Goal: Task Accomplishment & Management: Use online tool/utility

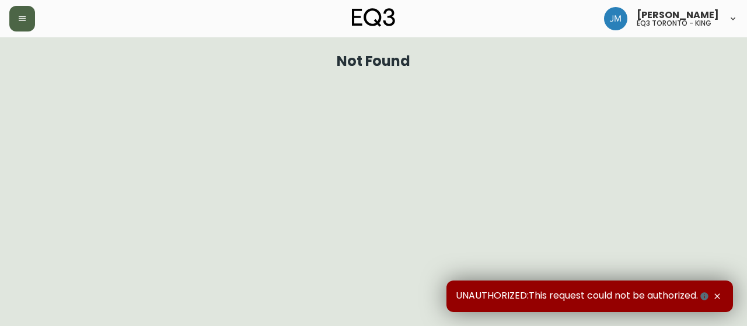
click at [22, 14] on icon "button" at bounding box center [21, 18] width 9 height 9
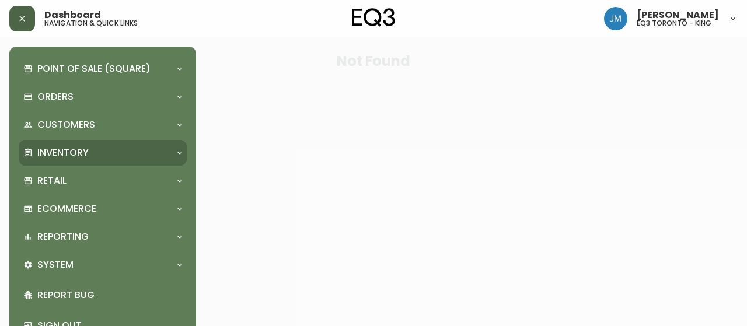
click at [57, 155] on p "Inventory" at bounding box center [62, 152] width 51 height 13
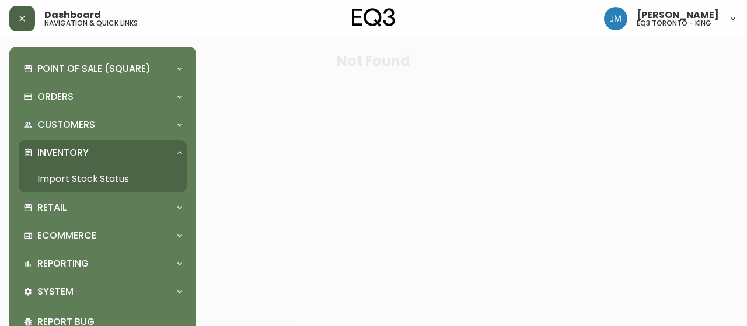
click at [65, 176] on link "Import Stock Status" at bounding box center [103, 179] width 168 height 27
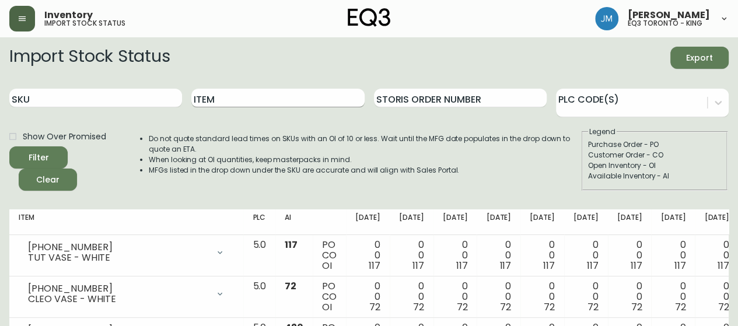
click at [209, 101] on input "Item" at bounding box center [277, 98] width 173 height 19
click at [9, 146] on button "Filter" at bounding box center [38, 157] width 58 height 22
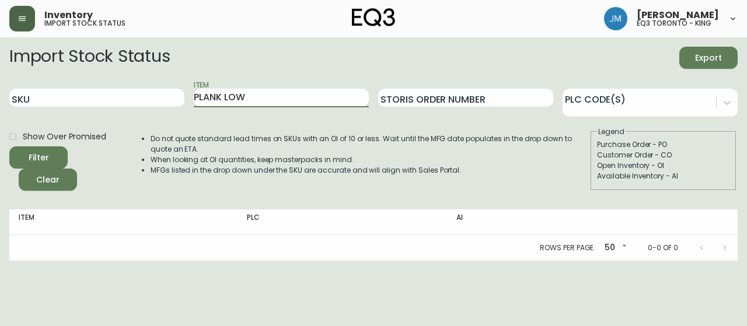
click at [9, 146] on button "Filter" at bounding box center [38, 157] width 58 height 22
type input "PLANK"
click at [9, 146] on button "Filter" at bounding box center [38, 157] width 58 height 22
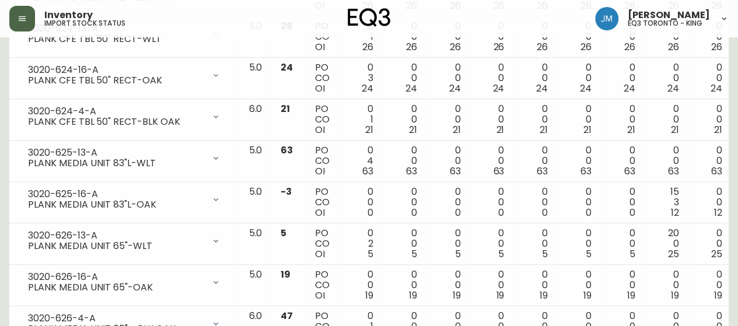
scroll to position [385, 0]
